Goal: Task Accomplishment & Management: Complete application form

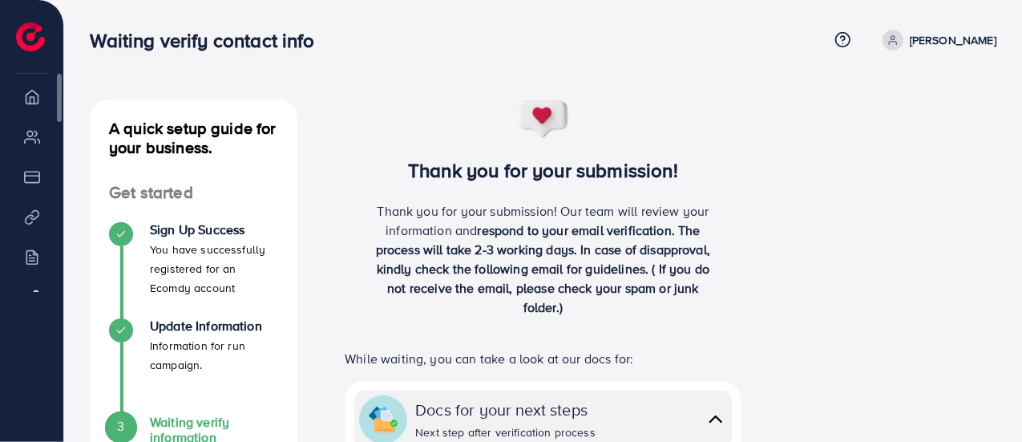
click at [31, 150] on li "My ad accounts" at bounding box center [31, 136] width 63 height 32
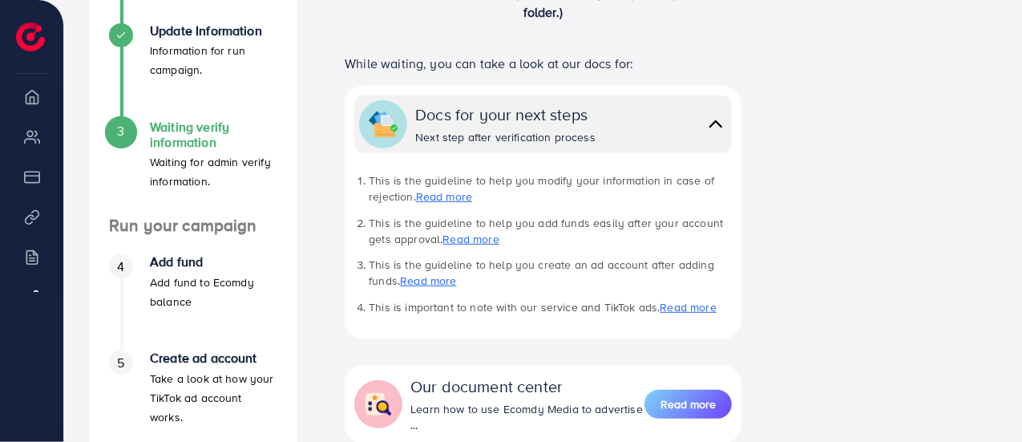
scroll to position [321, 0]
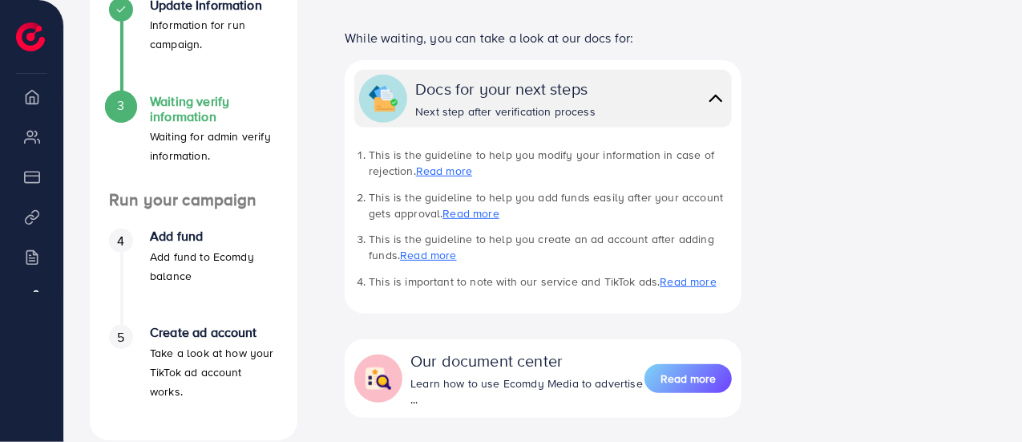
click at [715, 103] on img at bounding box center [716, 98] width 22 height 23
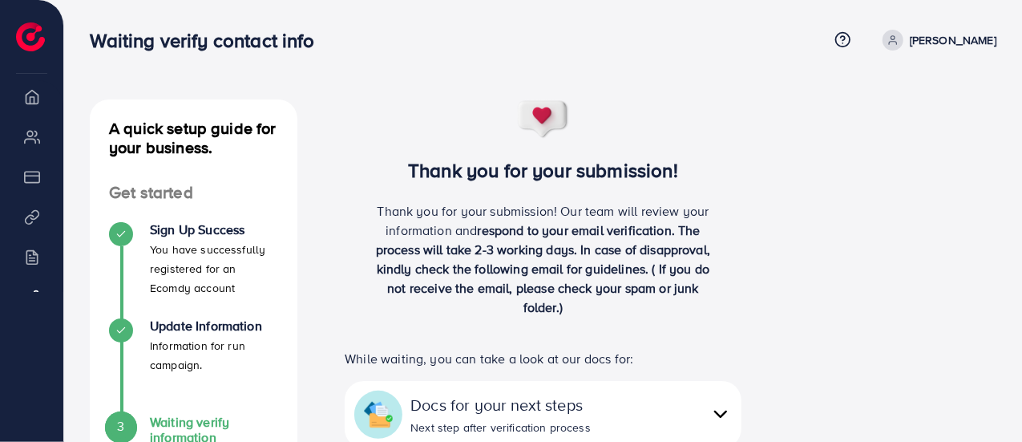
scroll to position [367, 0]
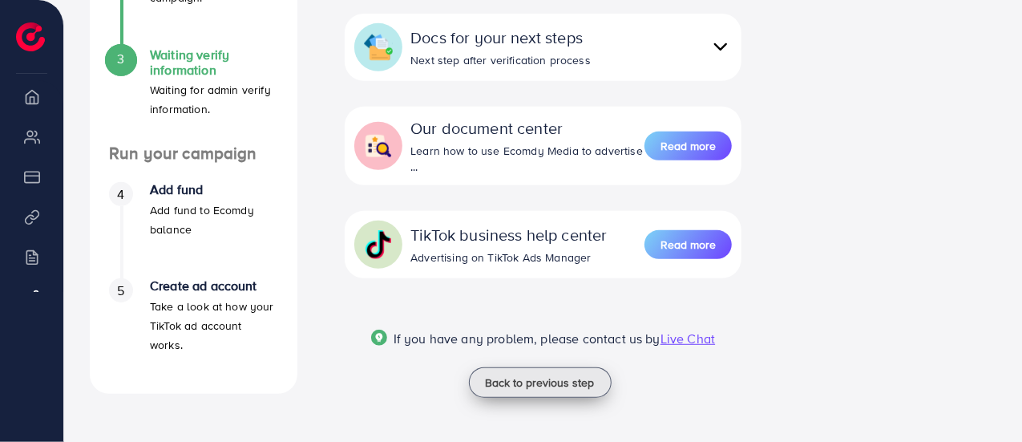
click at [535, 383] on span "Back to previous step" at bounding box center [540, 382] width 109 height 16
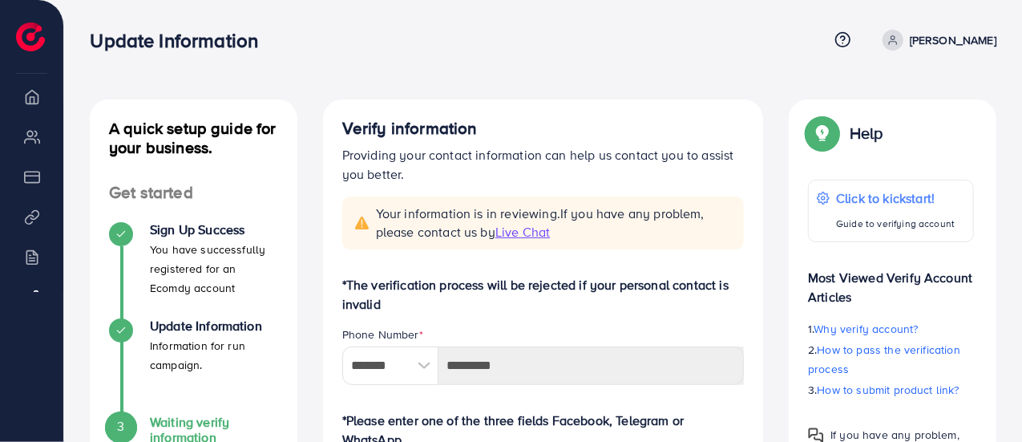
click at [952, 40] on p "[PERSON_NAME]" at bounding box center [953, 39] width 87 height 19
